Goal: Task Accomplishment & Management: Complete application form

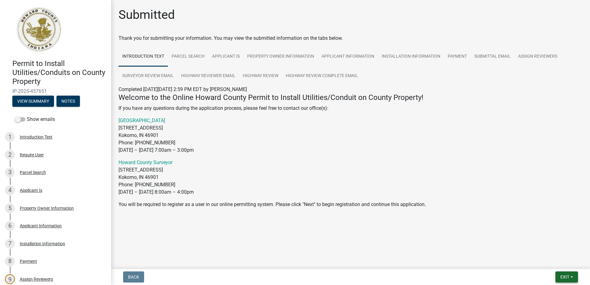
click at [562, 277] on span "Exit" at bounding box center [565, 277] width 9 height 5
click at [552, 261] on button "Save & Exit" at bounding box center [553, 261] width 49 height 15
click at [562, 275] on span "Exit" at bounding box center [565, 277] width 9 height 5
click at [554, 263] on button "Save & Exit" at bounding box center [553, 261] width 49 height 15
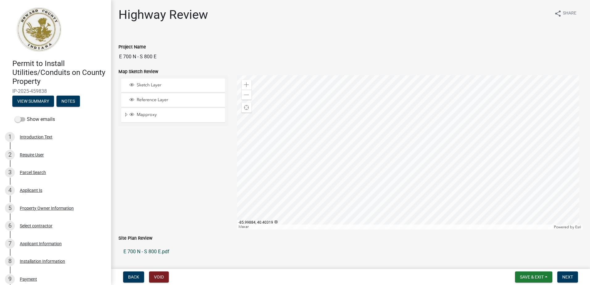
click at [154, 250] on link "E 700 N - S 800 E.pdf" at bounding box center [351, 251] width 464 height 15
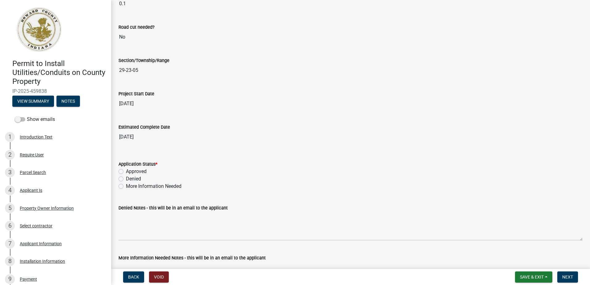
scroll to position [957, 0]
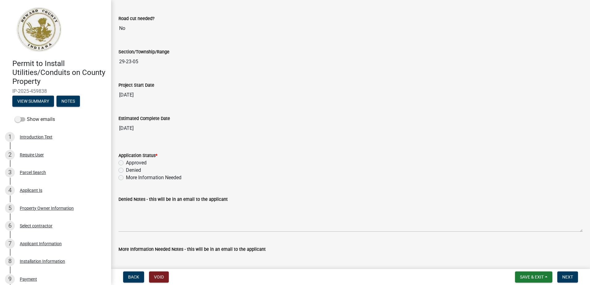
click at [126, 162] on label "Approved" at bounding box center [136, 162] width 21 height 7
click at [126, 162] on input "Approved" at bounding box center [128, 161] width 4 height 4
radio input "true"
click at [566, 278] on span "Next" at bounding box center [567, 277] width 11 height 5
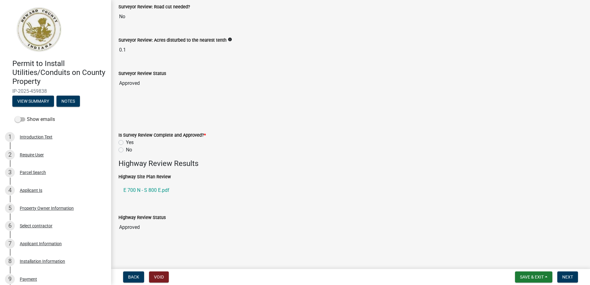
scroll to position [93, 0]
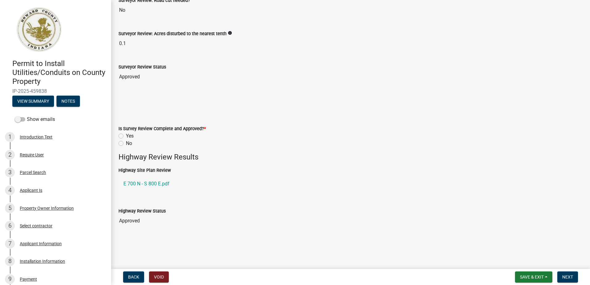
click at [126, 135] on label "Yes" at bounding box center [130, 135] width 8 height 7
click at [126, 135] on input "Yes" at bounding box center [128, 134] width 4 height 4
radio input "true"
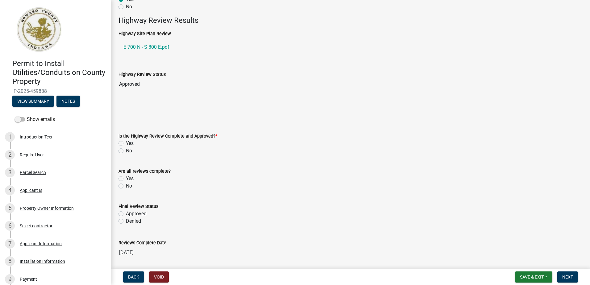
scroll to position [278, 0]
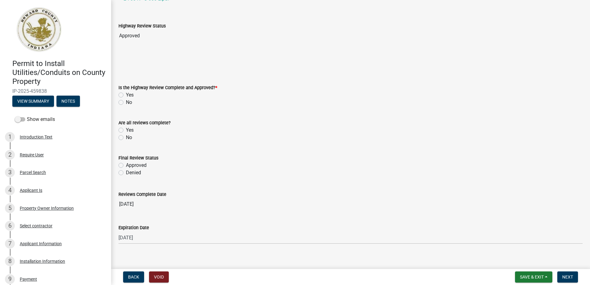
click at [126, 95] on label "Yes" at bounding box center [130, 94] width 8 height 7
click at [126, 95] on input "Yes" at bounding box center [128, 93] width 4 height 4
radio input "true"
click at [126, 129] on label "Yes" at bounding box center [130, 130] width 8 height 7
click at [126, 129] on input "Yes" at bounding box center [128, 129] width 4 height 4
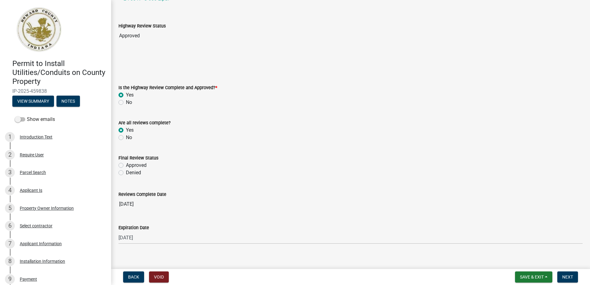
radio input "true"
drag, startPoint x: 120, startPoint y: 167, endPoint x: 128, endPoint y: 169, distance: 8.4
click at [126, 167] on label "Approved" at bounding box center [136, 165] width 21 height 7
click at [126, 166] on input "Approved" at bounding box center [128, 164] width 4 height 4
radio input "true"
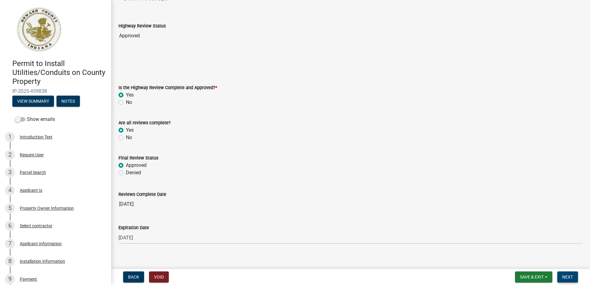
click at [573, 276] on span "Next" at bounding box center [567, 277] width 11 height 5
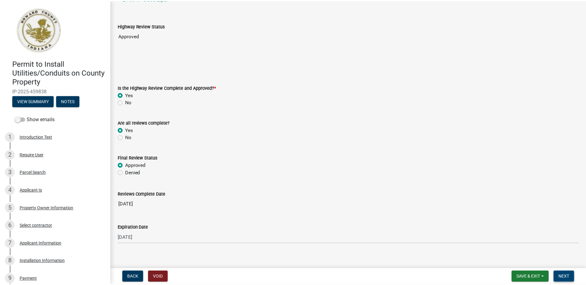
scroll to position [0, 0]
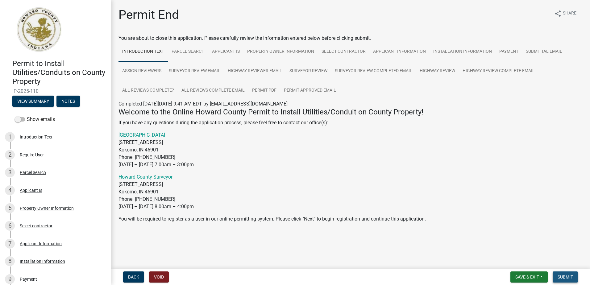
click at [567, 279] on span "Submit" at bounding box center [565, 277] width 15 height 5
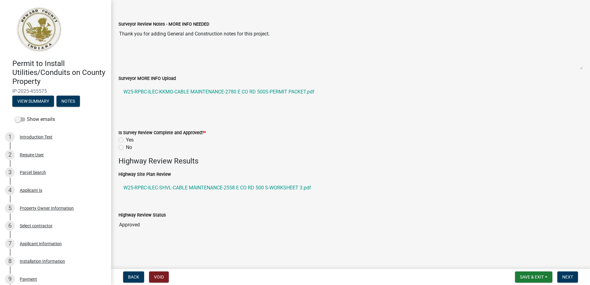
scroll to position [185, 0]
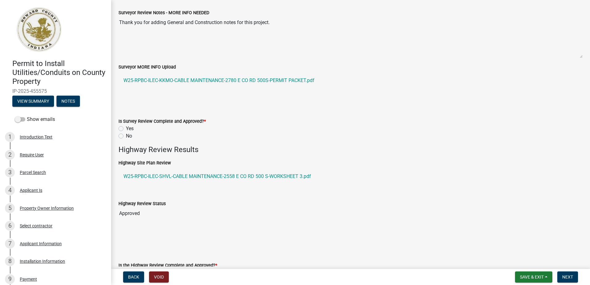
click at [126, 129] on label "Yes" at bounding box center [130, 128] width 8 height 7
click at [126, 129] on input "Yes" at bounding box center [128, 127] width 4 height 4
radio input "true"
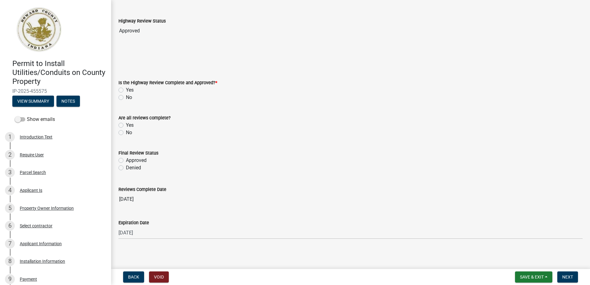
scroll to position [370, 0]
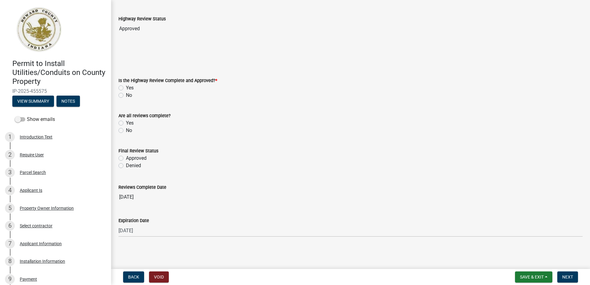
click at [126, 88] on label "Yes" at bounding box center [130, 87] width 8 height 7
click at [126, 88] on input "Yes" at bounding box center [128, 86] width 4 height 4
radio input "true"
drag, startPoint x: 121, startPoint y: 121, endPoint x: 122, endPoint y: 130, distance: 9.0
click at [126, 122] on label "Yes" at bounding box center [130, 122] width 8 height 7
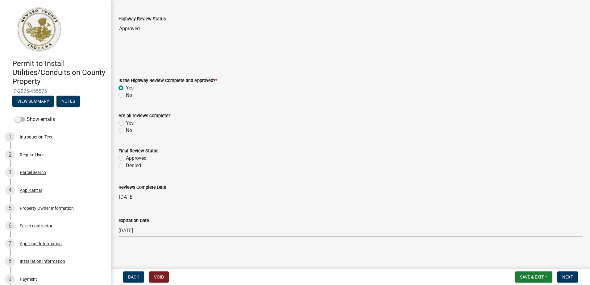
click at [126, 122] on input "Yes" at bounding box center [128, 121] width 4 height 4
radio input "true"
click at [126, 159] on label "Approved" at bounding box center [136, 158] width 21 height 7
click at [126, 159] on input "Approved" at bounding box center [128, 157] width 4 height 4
radio input "true"
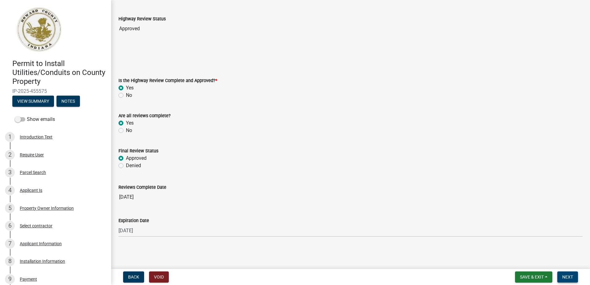
click at [571, 277] on span "Next" at bounding box center [567, 277] width 11 height 5
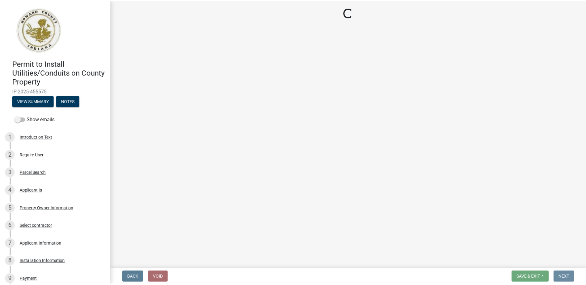
scroll to position [0, 0]
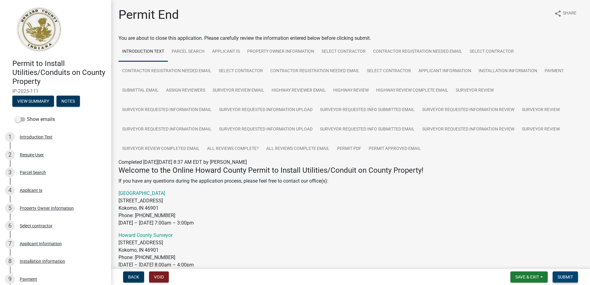
click at [573, 277] on span "Submit" at bounding box center [565, 277] width 15 height 5
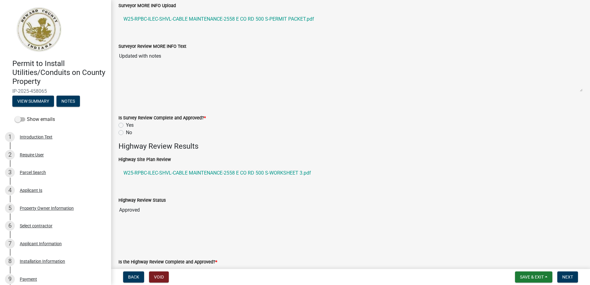
scroll to position [247, 0]
click at [126, 124] on label "Yes" at bounding box center [130, 124] width 8 height 7
click at [126, 124] on input "Yes" at bounding box center [128, 123] width 4 height 4
radio input "true"
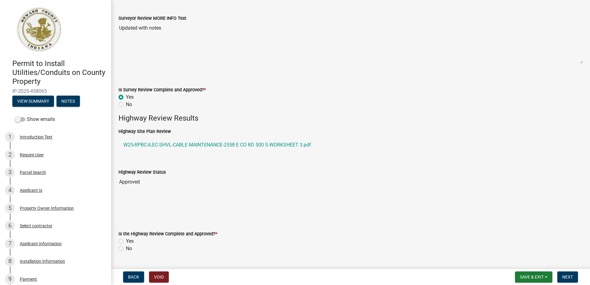
scroll to position [370, 0]
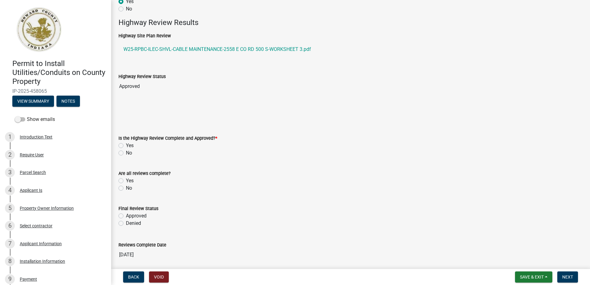
click at [126, 145] on label "Yes" at bounding box center [130, 145] width 8 height 7
click at [126, 145] on input "Yes" at bounding box center [128, 144] width 4 height 4
radio input "true"
click at [126, 180] on label "Yes" at bounding box center [130, 180] width 8 height 7
click at [126, 180] on input "Yes" at bounding box center [128, 179] width 4 height 4
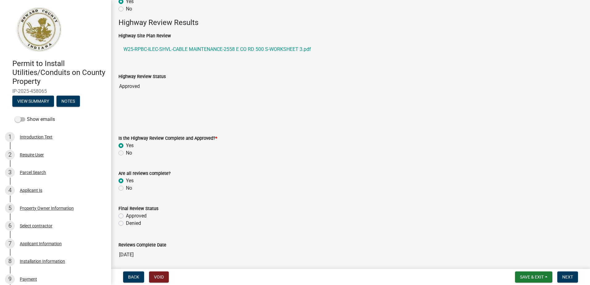
radio input "true"
click at [126, 215] on label "Approved" at bounding box center [136, 215] width 21 height 7
click at [126, 215] on input "Approved" at bounding box center [128, 214] width 4 height 4
radio input "true"
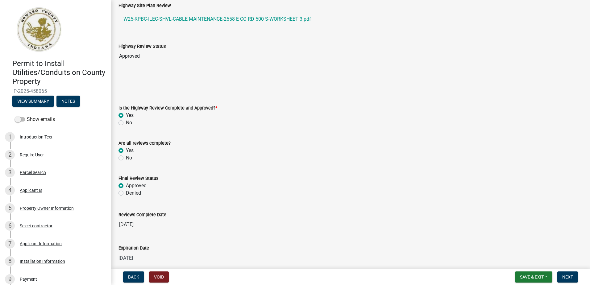
scroll to position [428, 0]
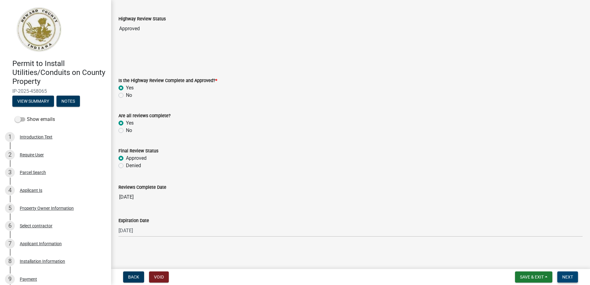
click at [571, 278] on span "Next" at bounding box center [567, 277] width 11 height 5
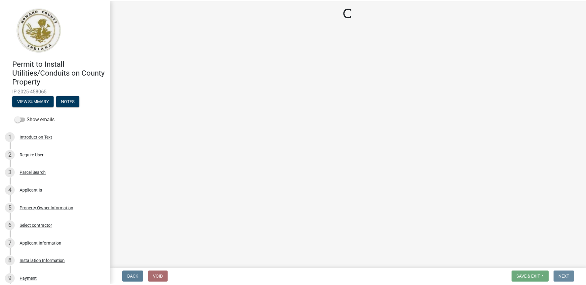
scroll to position [0, 0]
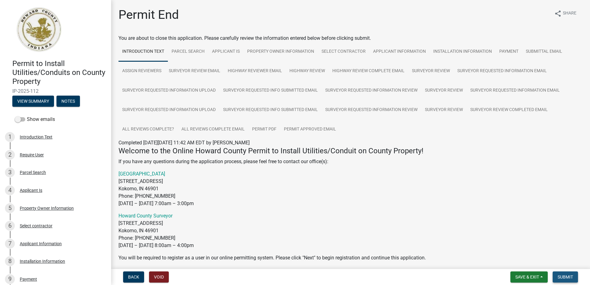
click at [558, 276] on span "Submit" at bounding box center [565, 277] width 15 height 5
